Goal: Task Accomplishment & Management: Use online tool/utility

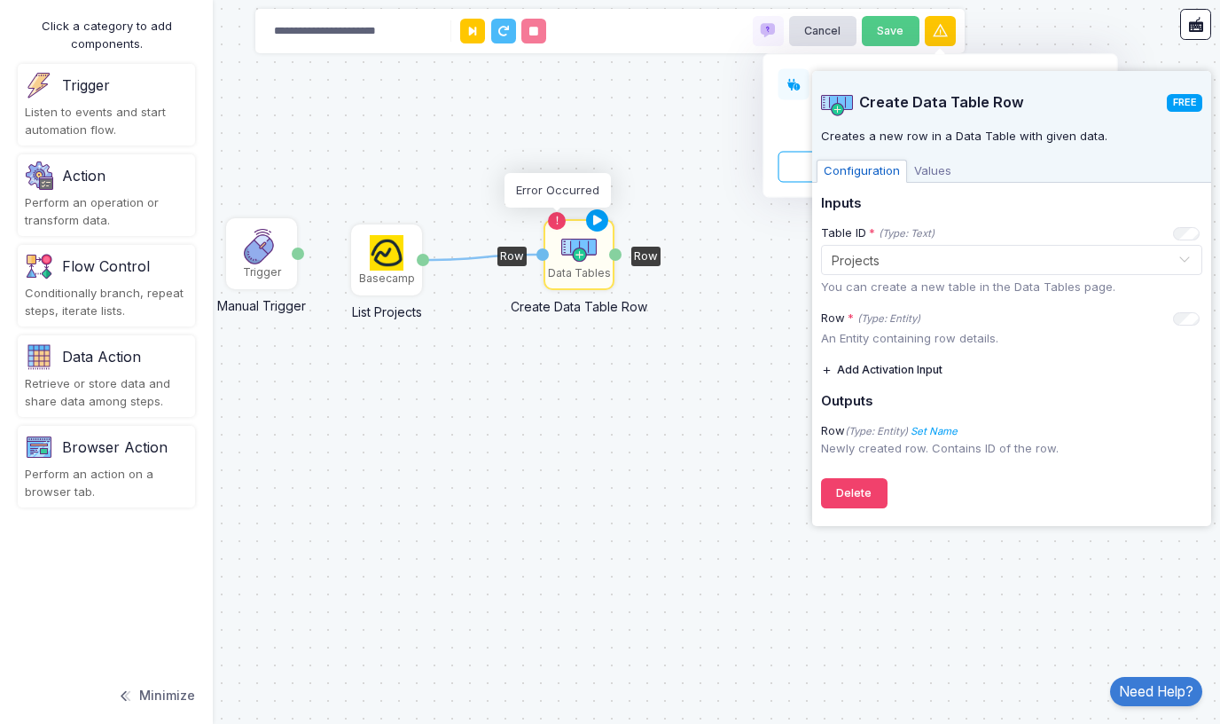
click at [559, 222] on icon at bounding box center [558, 221] width 12 height 12
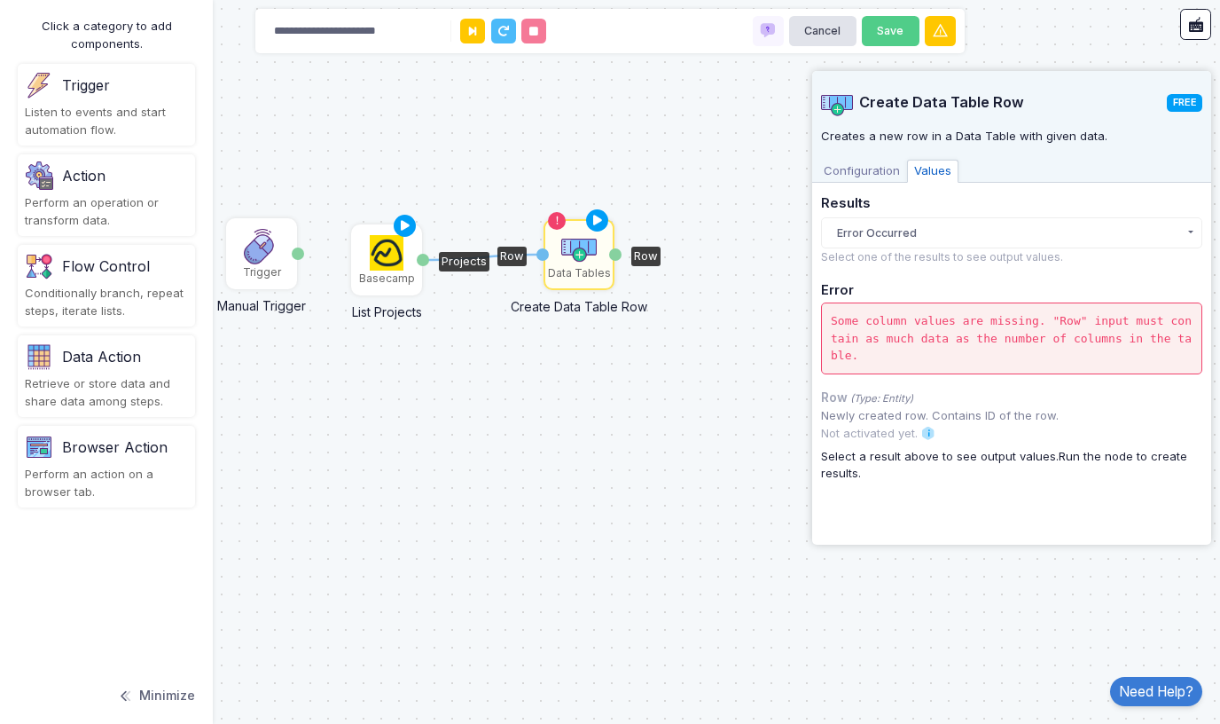
click at [381, 259] on img at bounding box center [387, 252] width 35 height 35
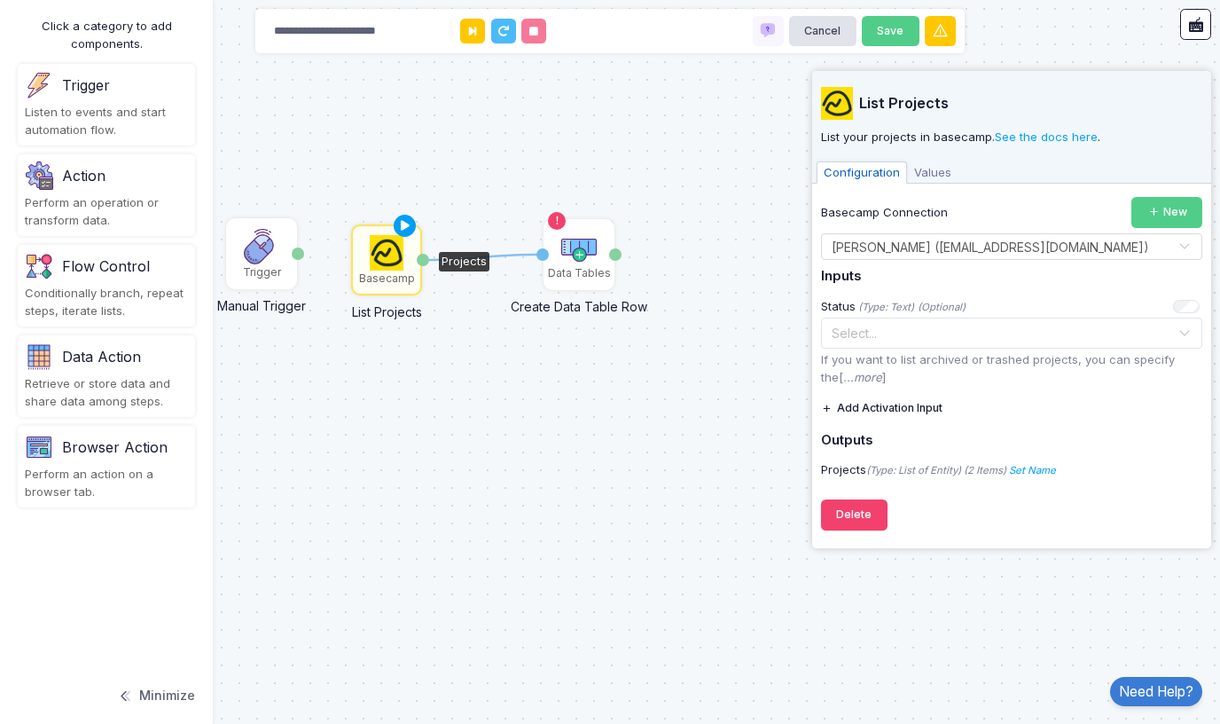
click at [930, 172] on span "Values" at bounding box center [932, 172] width 51 height 23
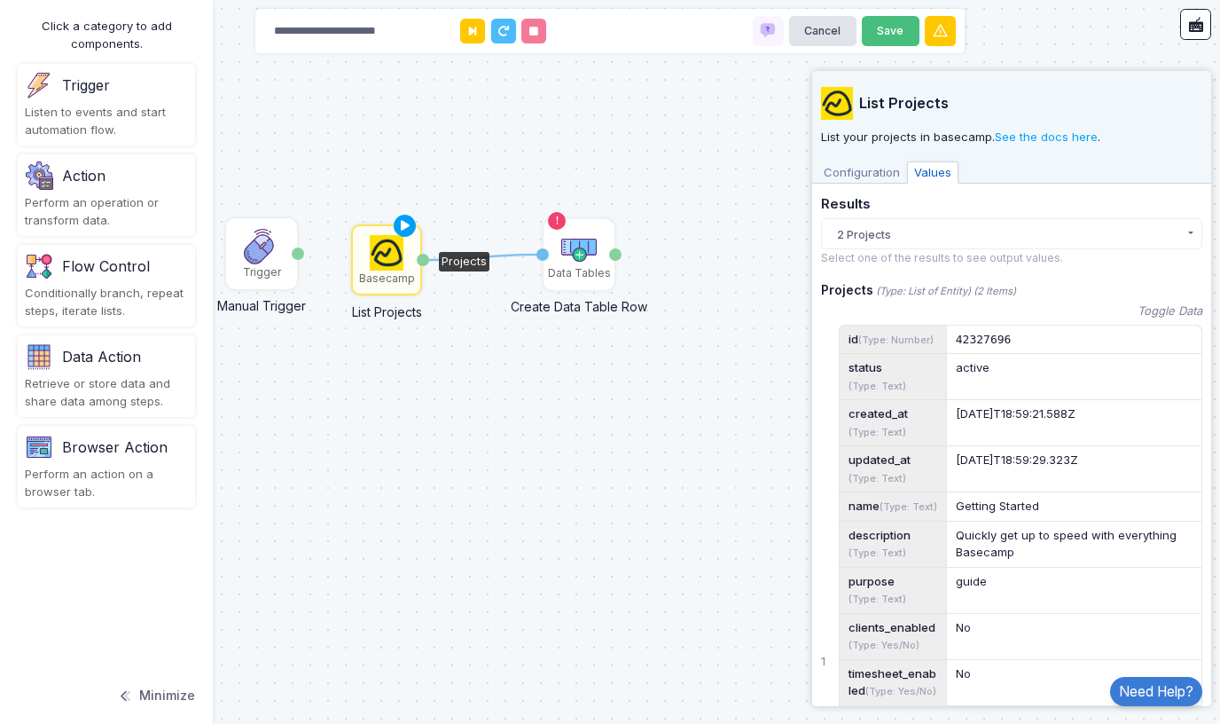
click at [882, 27] on button "Save" at bounding box center [891, 31] width 58 height 31
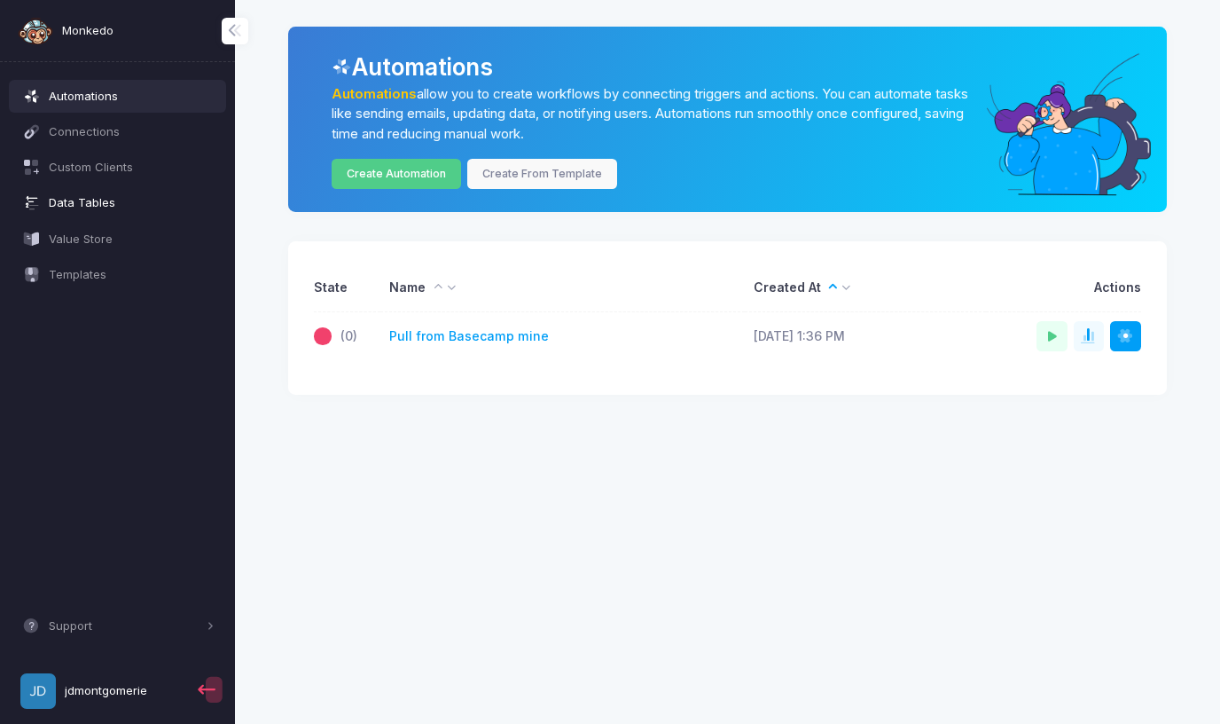
click at [63, 199] on span "Data Tables" at bounding box center [132, 203] width 166 height 18
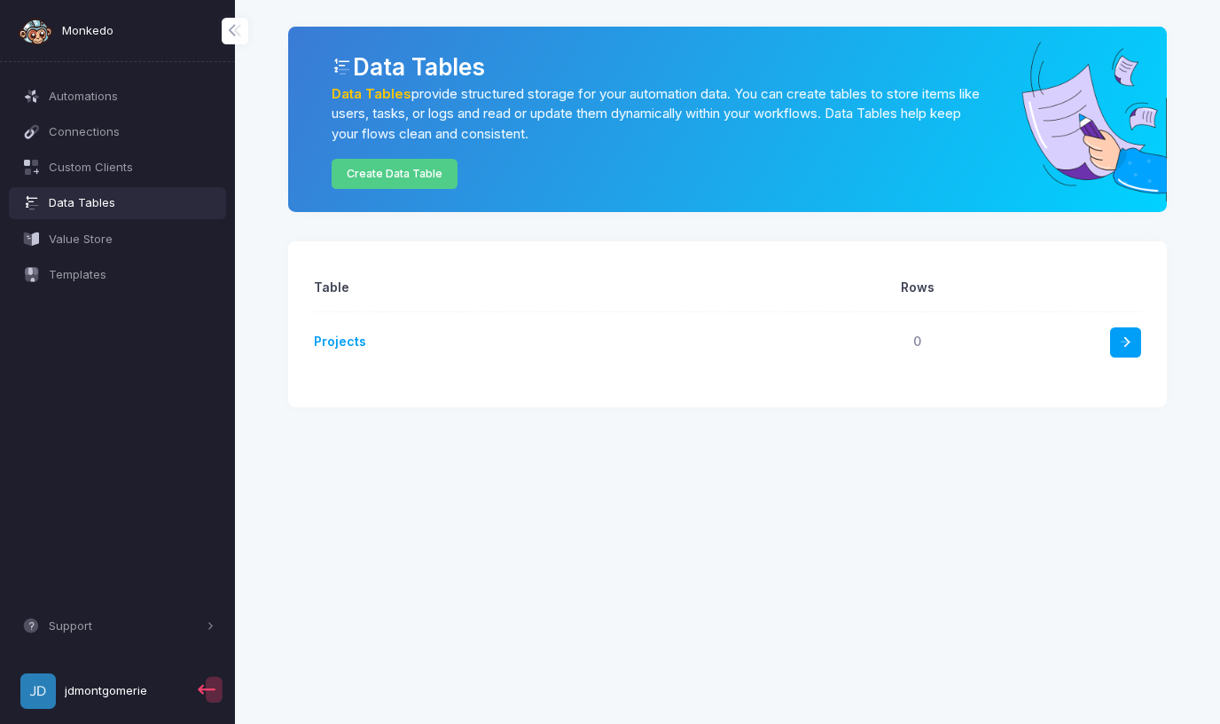
click at [345, 340] on link "Projects" at bounding box center [340, 340] width 52 height 15
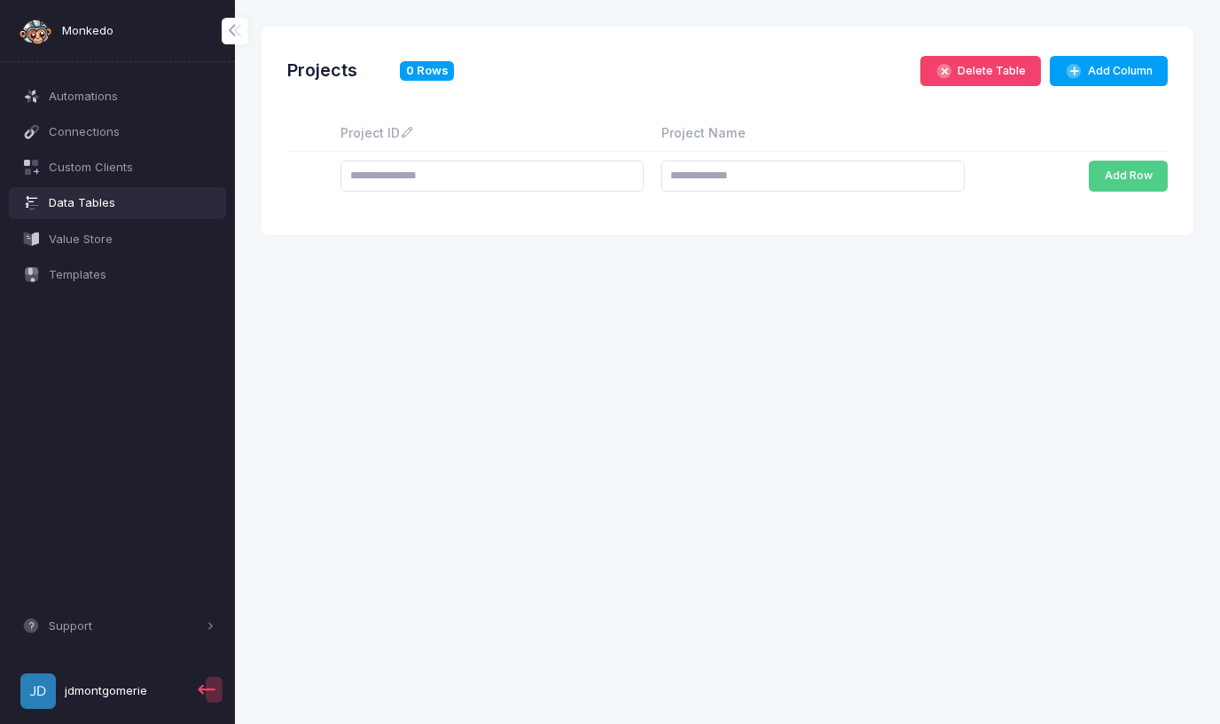
click at [405, 129] on icon at bounding box center [407, 132] width 14 height 14
select select "****"
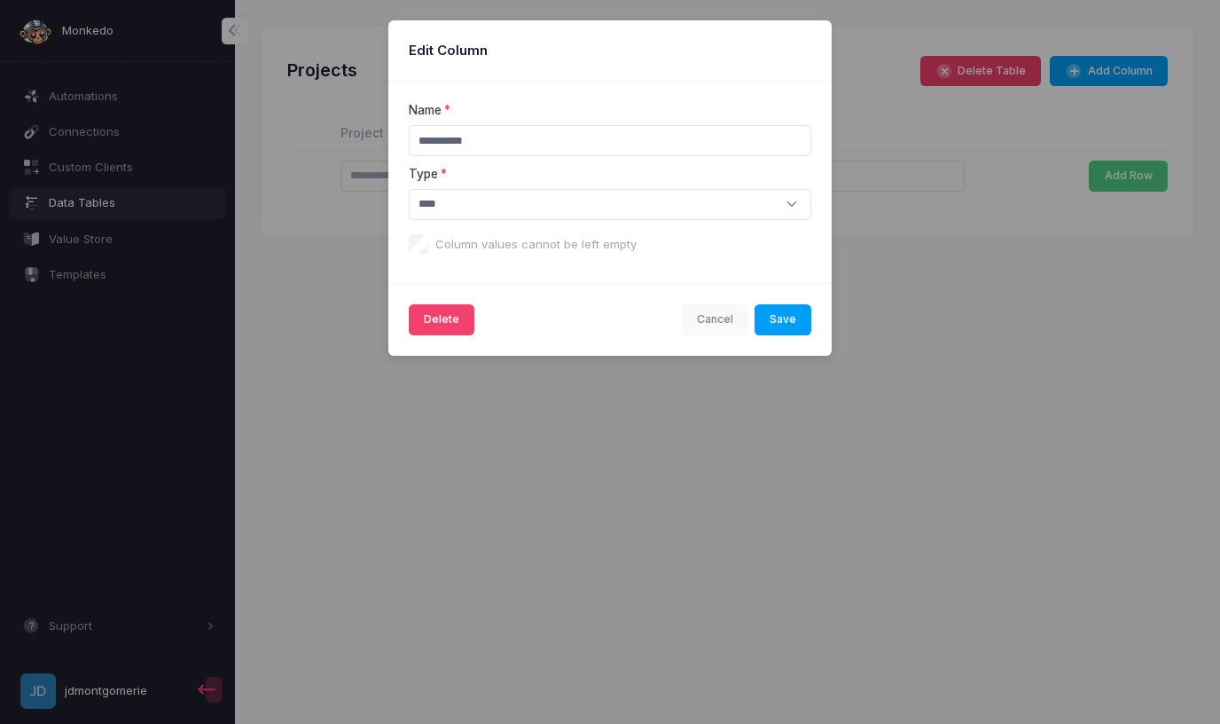
drag, startPoint x: 456, startPoint y: 134, endPoint x: 396, endPoint y: 134, distance: 60.3
click at [396, 134] on div "**********" at bounding box center [609, 183] width 443 height 202
type input "**"
click at [777, 313] on button "Save" at bounding box center [784, 319] width 58 height 31
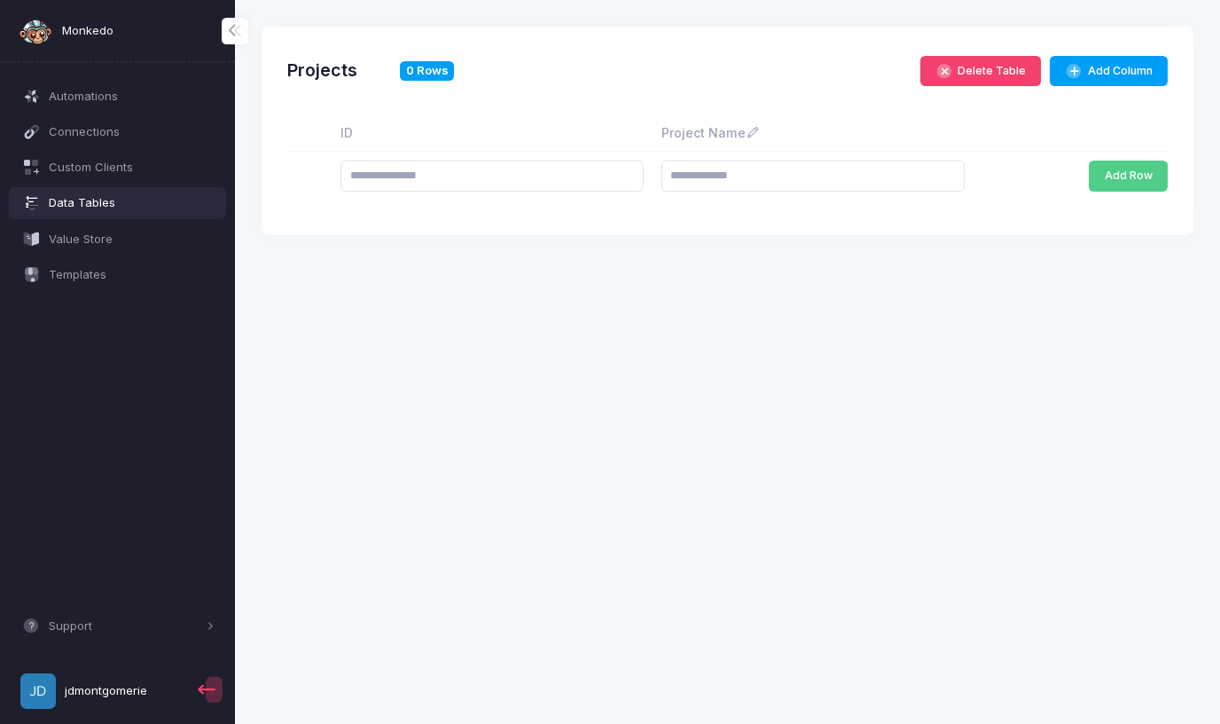
click at [782, 130] on th "Project Name" at bounding box center [813, 133] width 321 height 36
click at [760, 130] on icon at bounding box center [753, 132] width 14 height 14
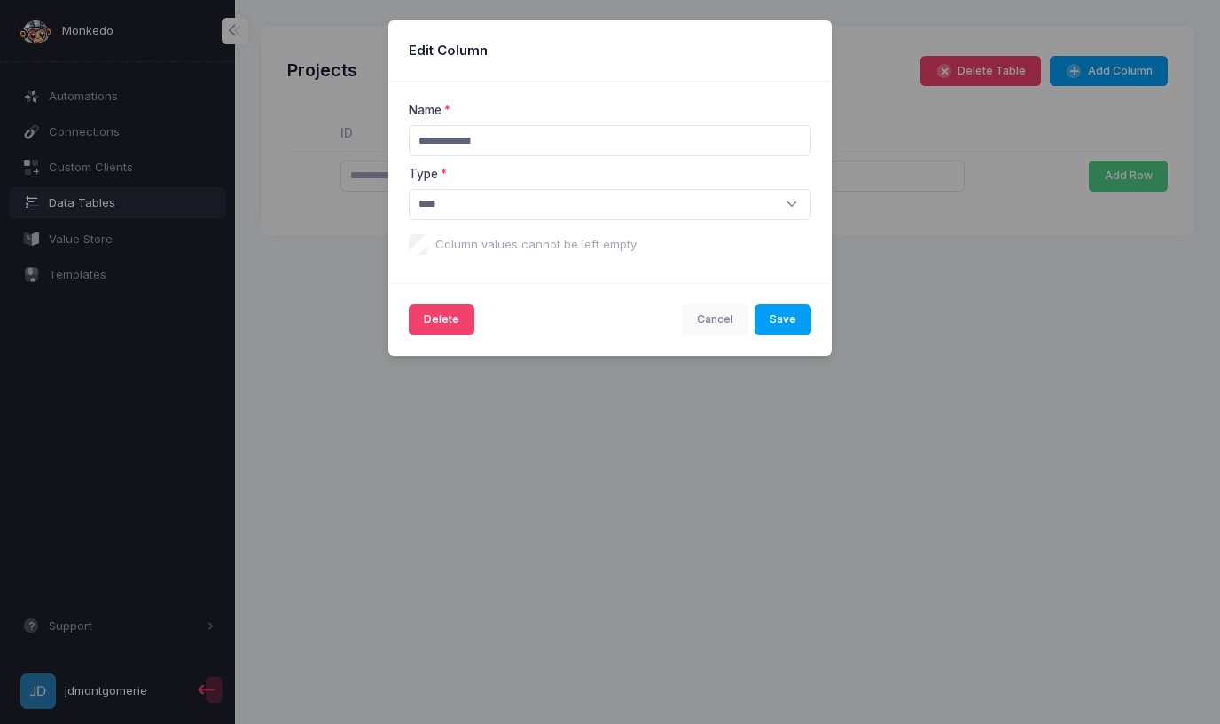
drag, startPoint x: 459, startPoint y: 140, endPoint x: 383, endPoint y: 137, distance: 76.4
click at [383, 137] on ngb-modal-window "**********" at bounding box center [610, 362] width 1220 height 724
type input "****"
click at [780, 312] on button "Save" at bounding box center [784, 319] width 58 height 31
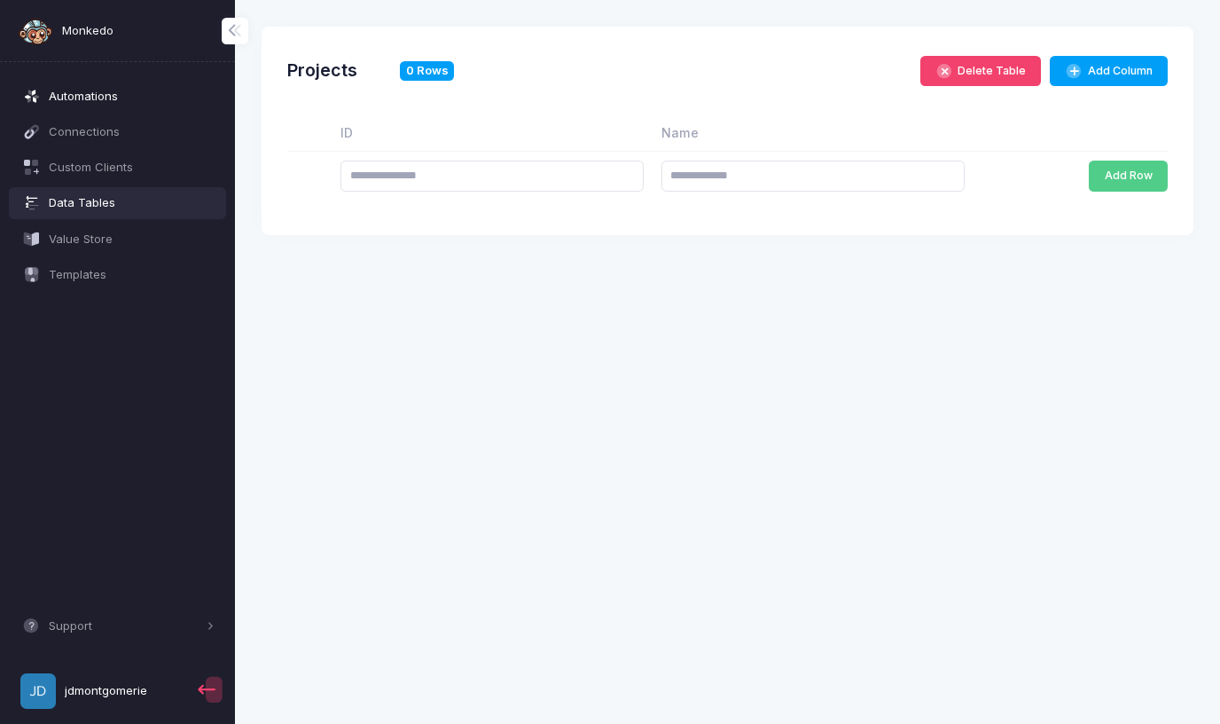
click at [90, 94] on span "Automations" at bounding box center [132, 97] width 166 height 18
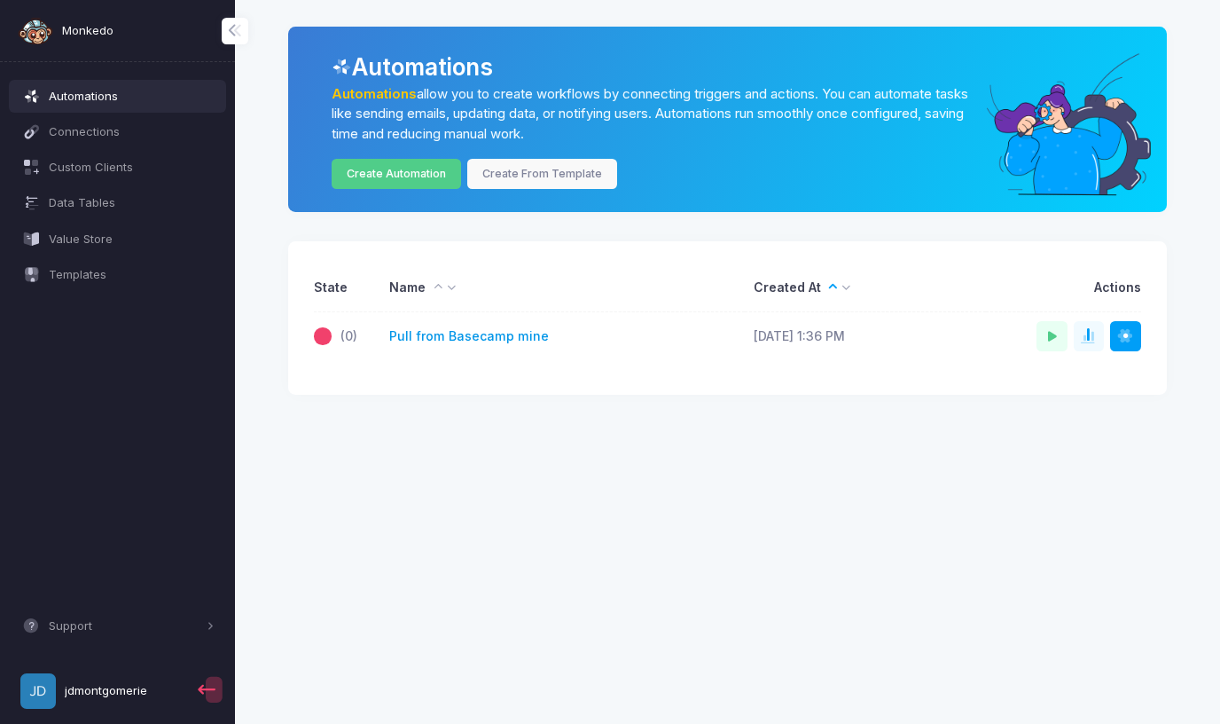
click at [467, 334] on link "Pull from Basecamp mine" at bounding box center [469, 336] width 160 height 19
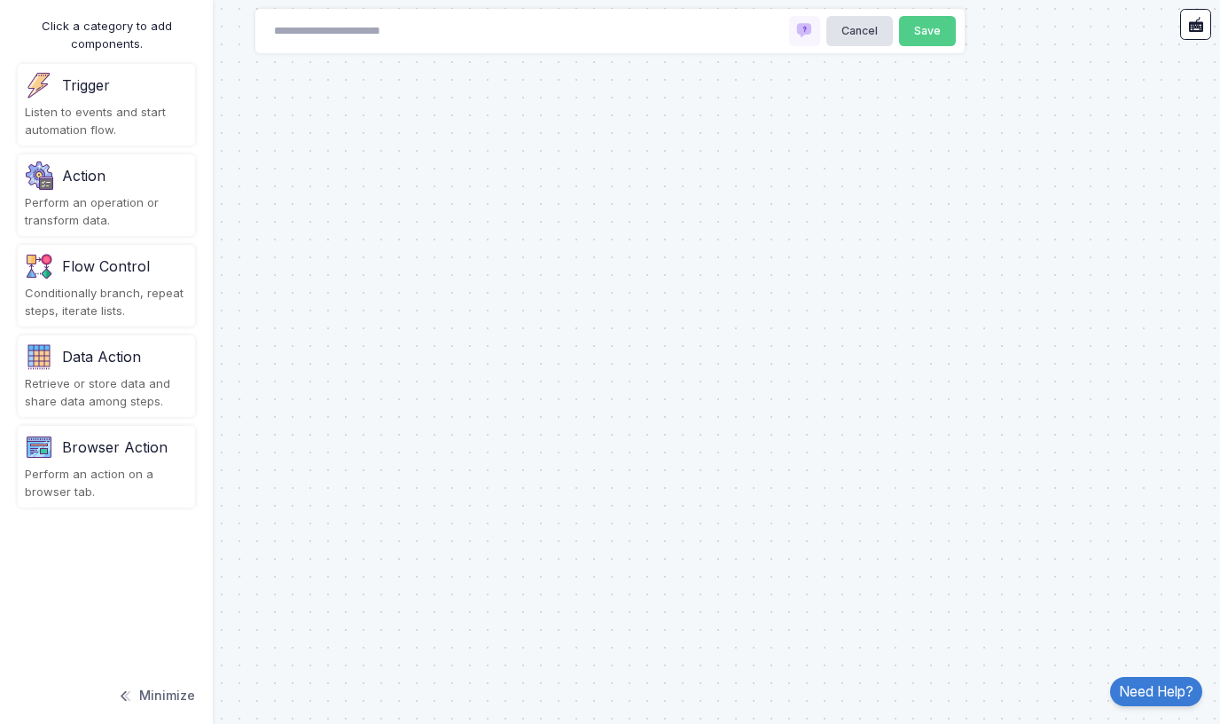
type input "**********"
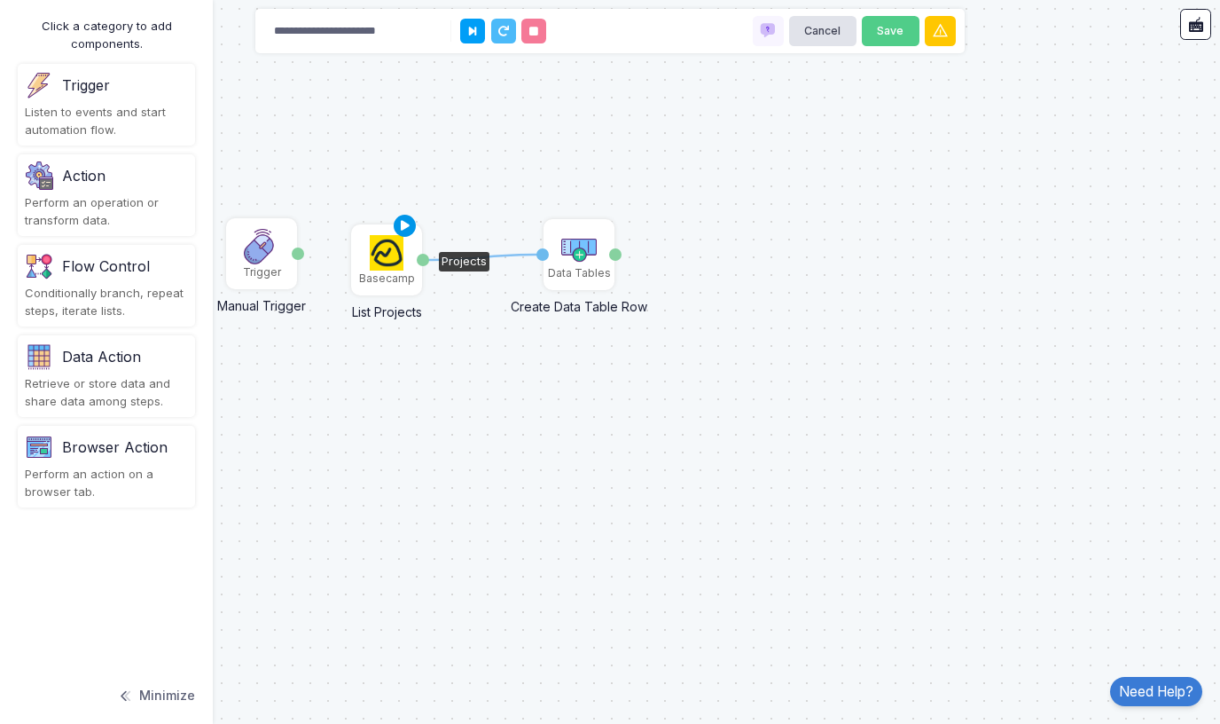
click at [405, 222] on icon at bounding box center [405, 226] width 21 height 25
click at [598, 221] on icon at bounding box center [597, 220] width 21 height 25
click at [554, 218] on icon at bounding box center [558, 221] width 12 height 12
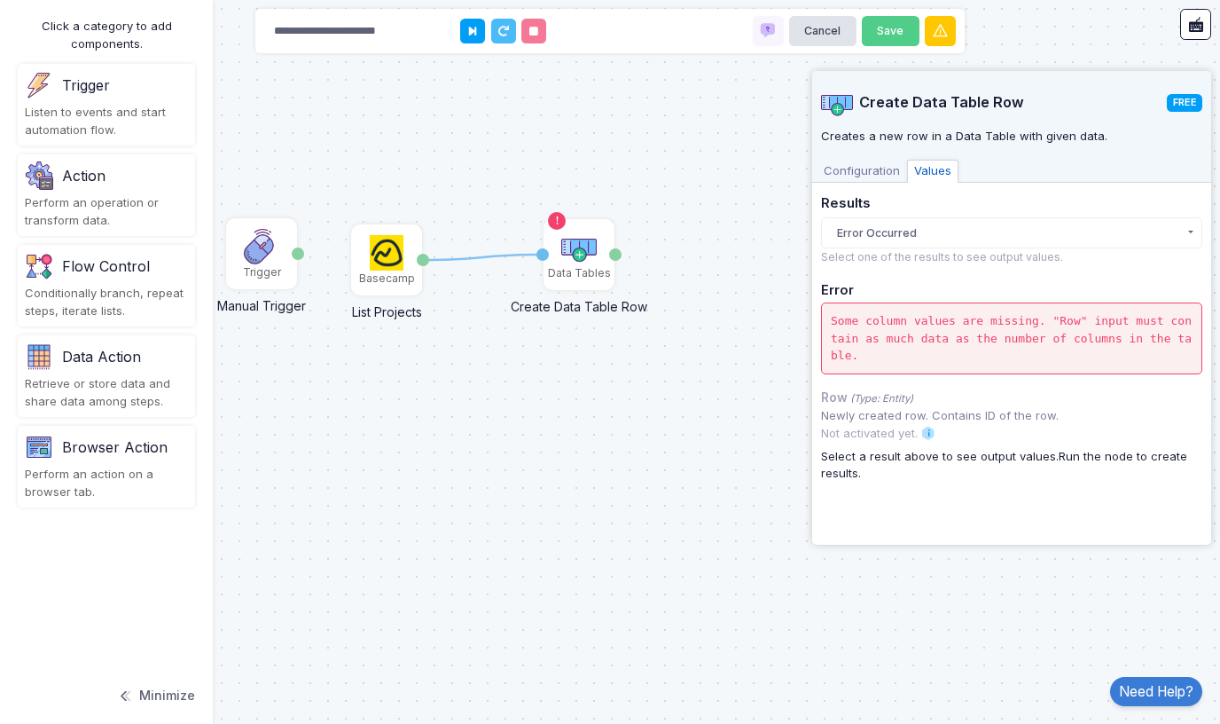
click at [868, 175] on span "Configuration" at bounding box center [862, 171] width 90 height 23
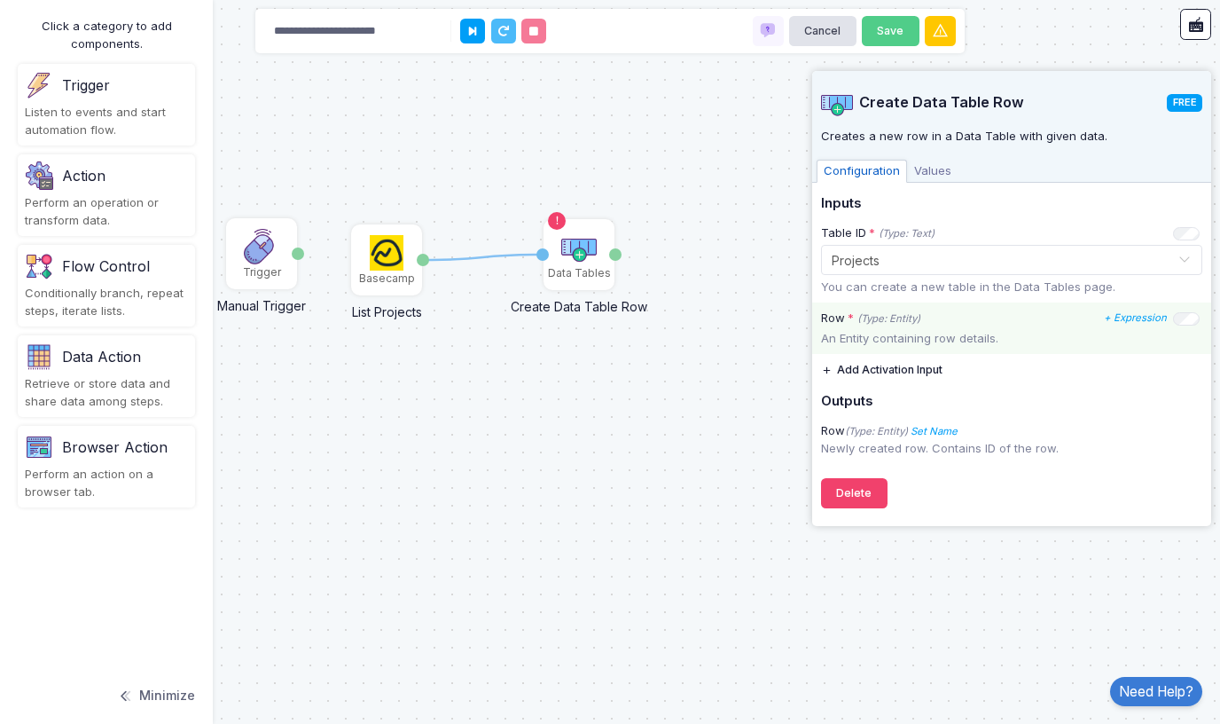
click at [854, 324] on div "Row * (Type: Entity)" at bounding box center [870, 319] width 99 height 18
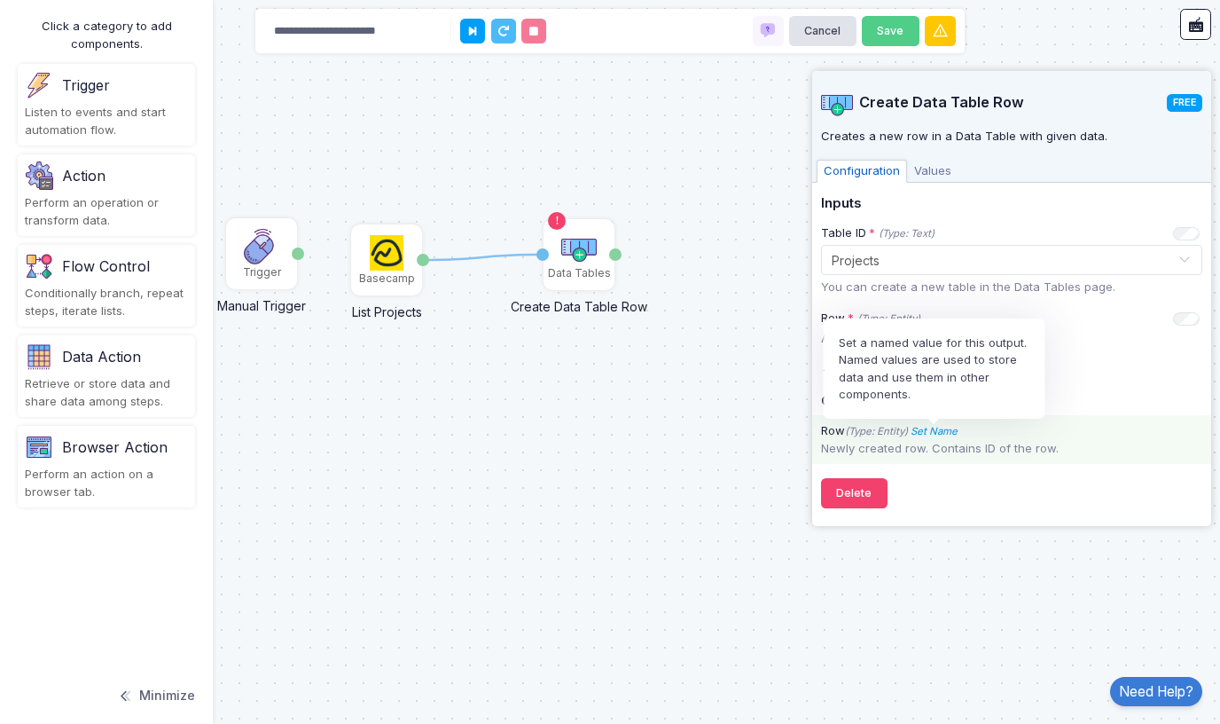
click at [944, 433] on icon "Set Name" at bounding box center [934, 431] width 47 height 12
click at [1118, 398] on icon at bounding box center [1115, 397] width 18 height 18
click at [947, 430] on icon "Set Name" at bounding box center [934, 431] width 47 height 12
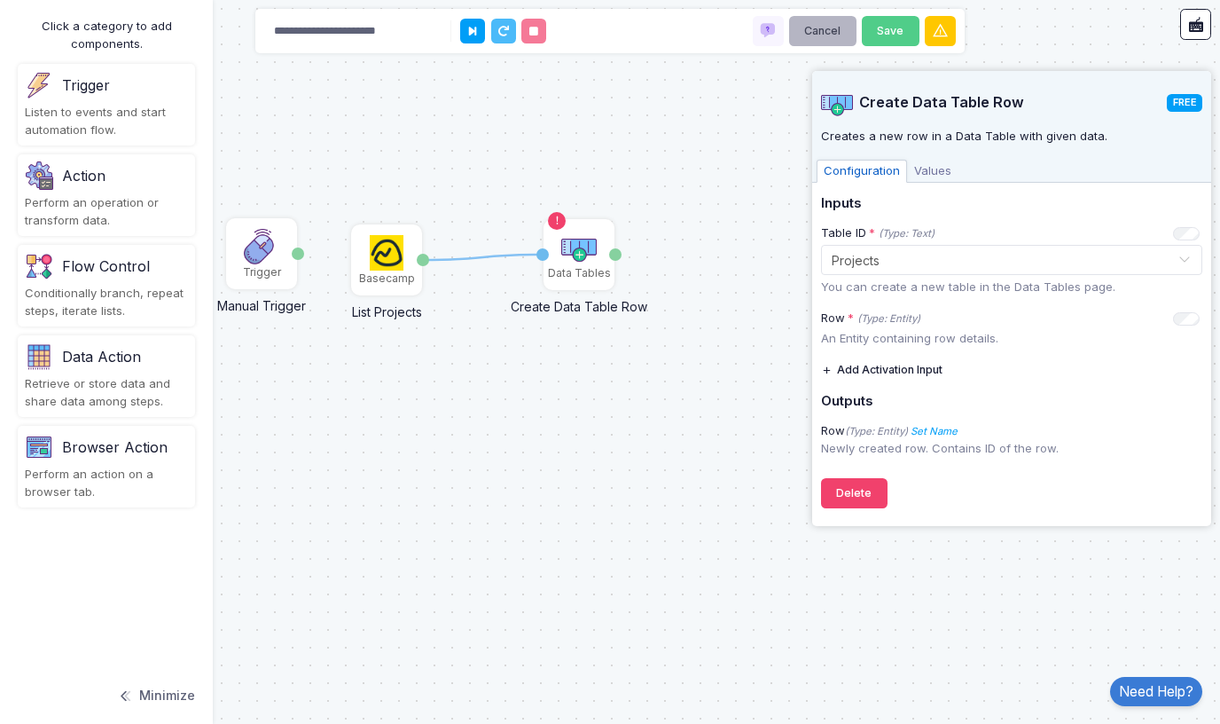
click at [822, 30] on button "Cancel" at bounding box center [822, 31] width 67 height 31
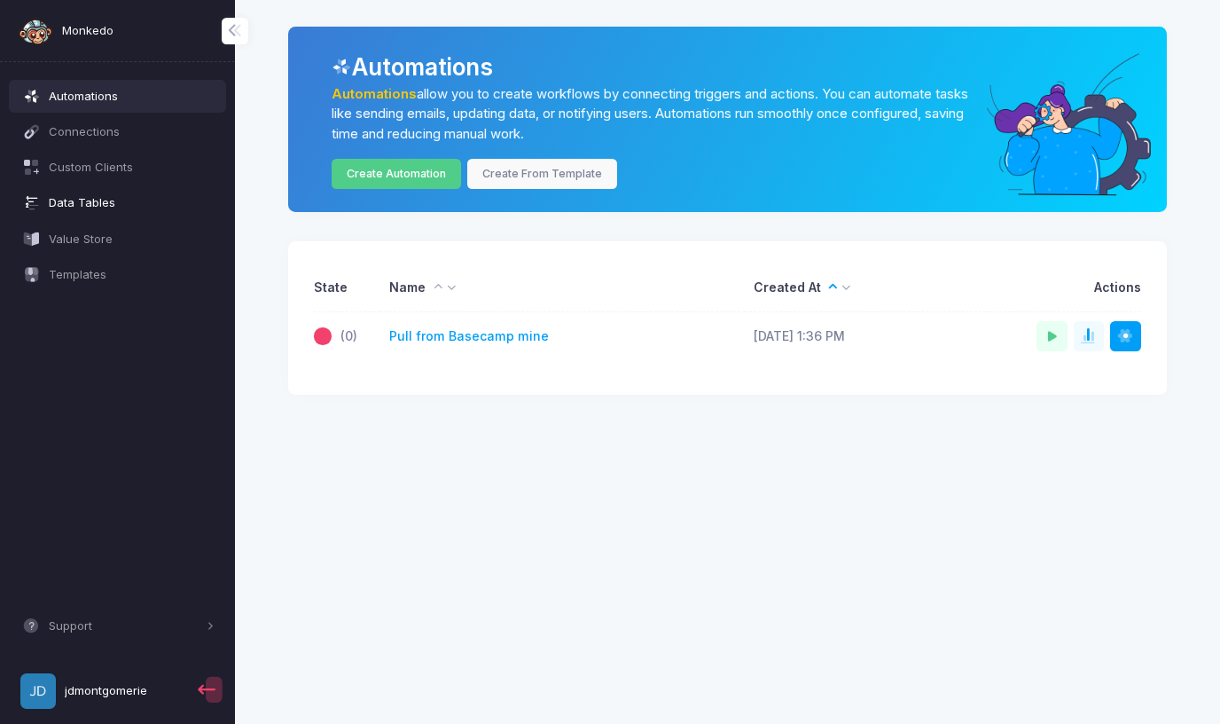
click at [77, 201] on span "Data Tables" at bounding box center [132, 203] width 166 height 18
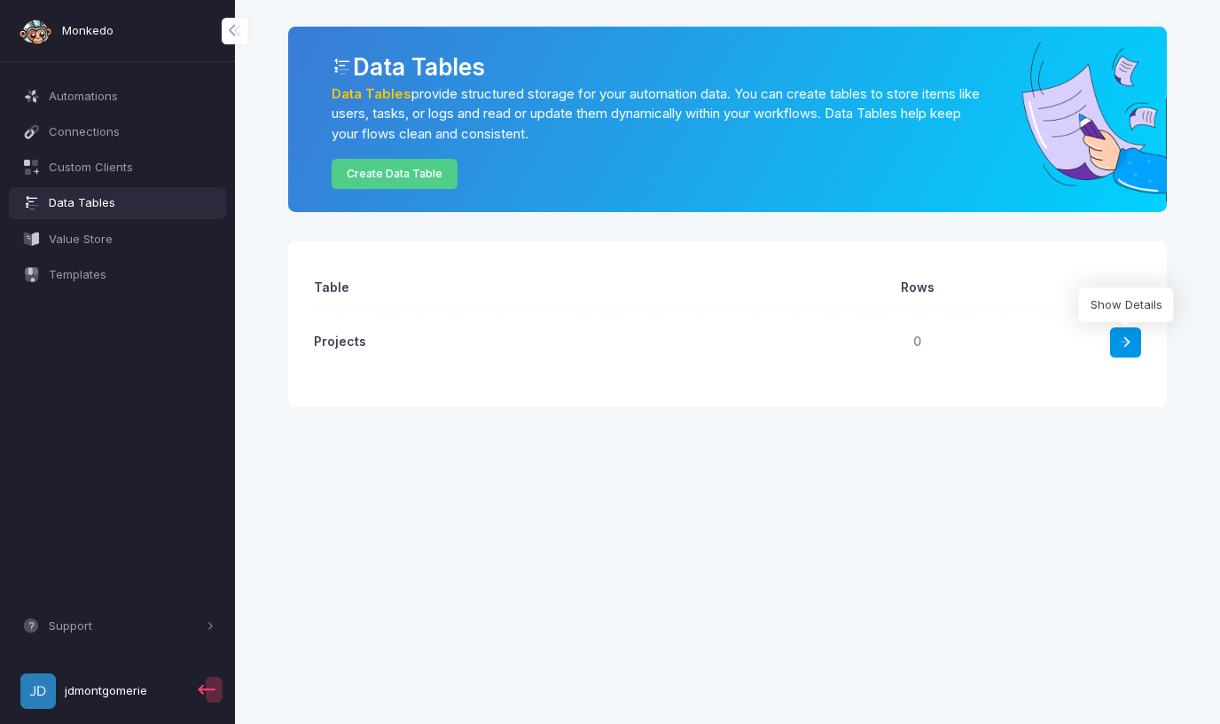
click at [1134, 337] on span at bounding box center [1134, 342] width 1 height 18
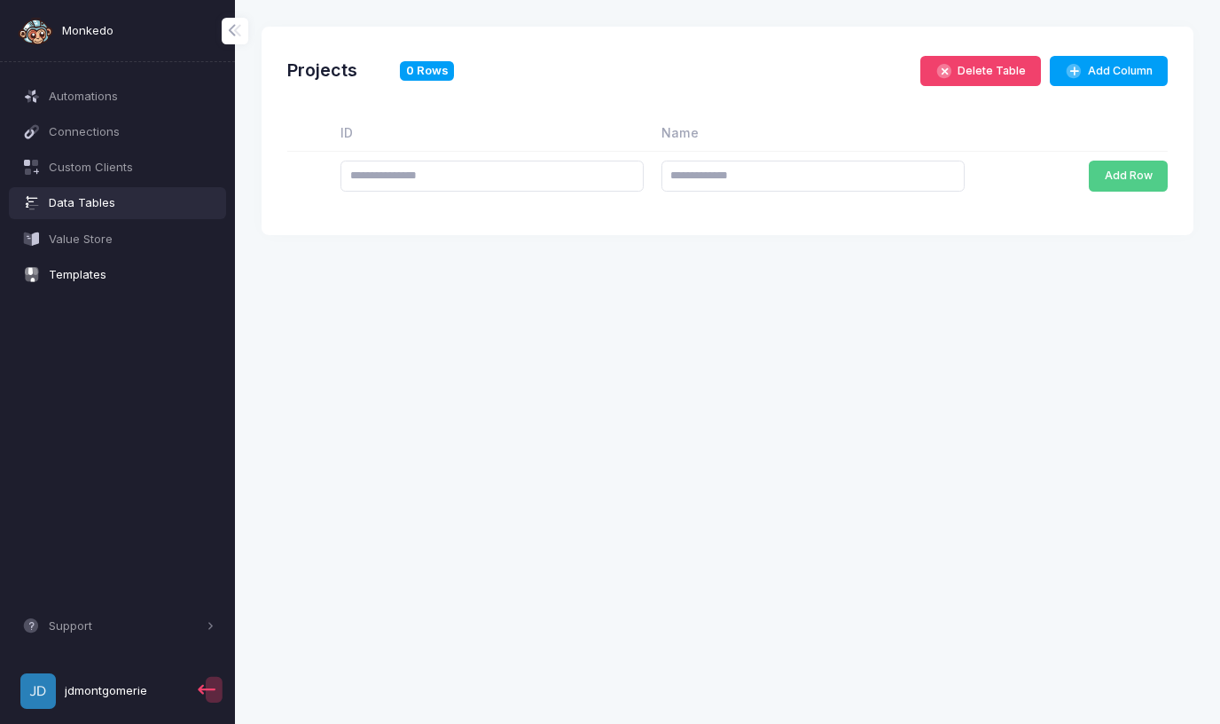
click at [82, 271] on span "Templates" at bounding box center [132, 275] width 166 height 18
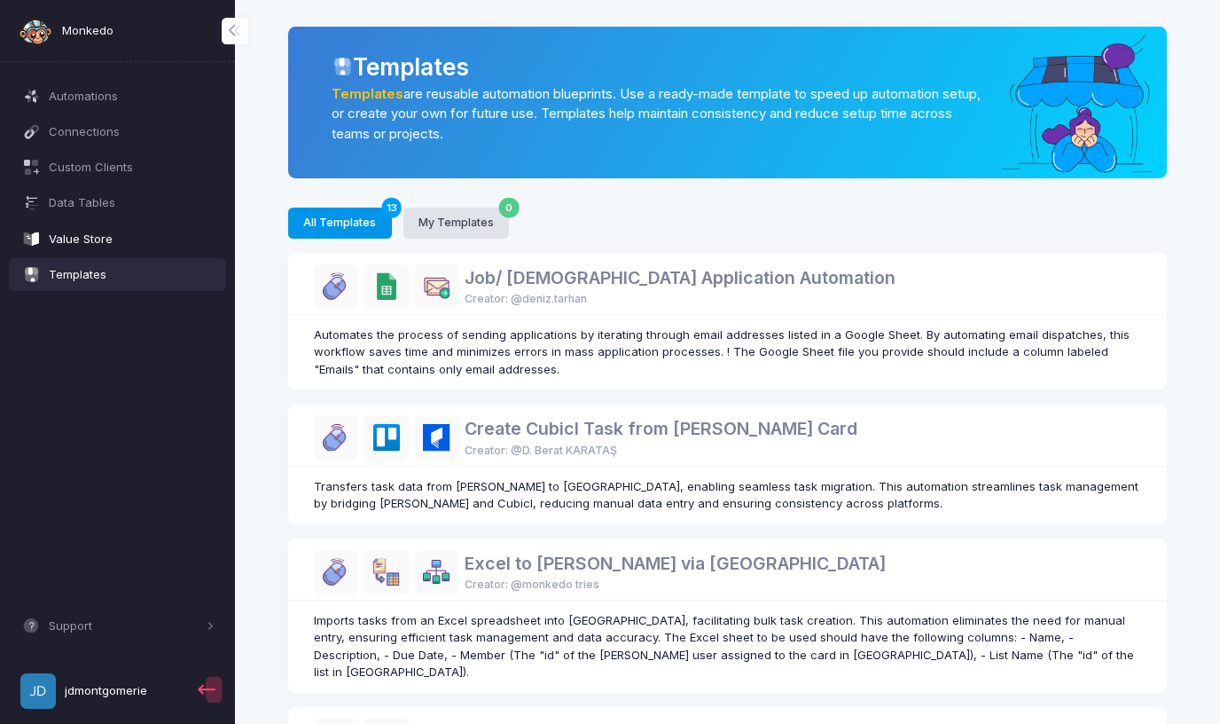
click at [81, 239] on span "Value Store" at bounding box center [132, 240] width 166 height 18
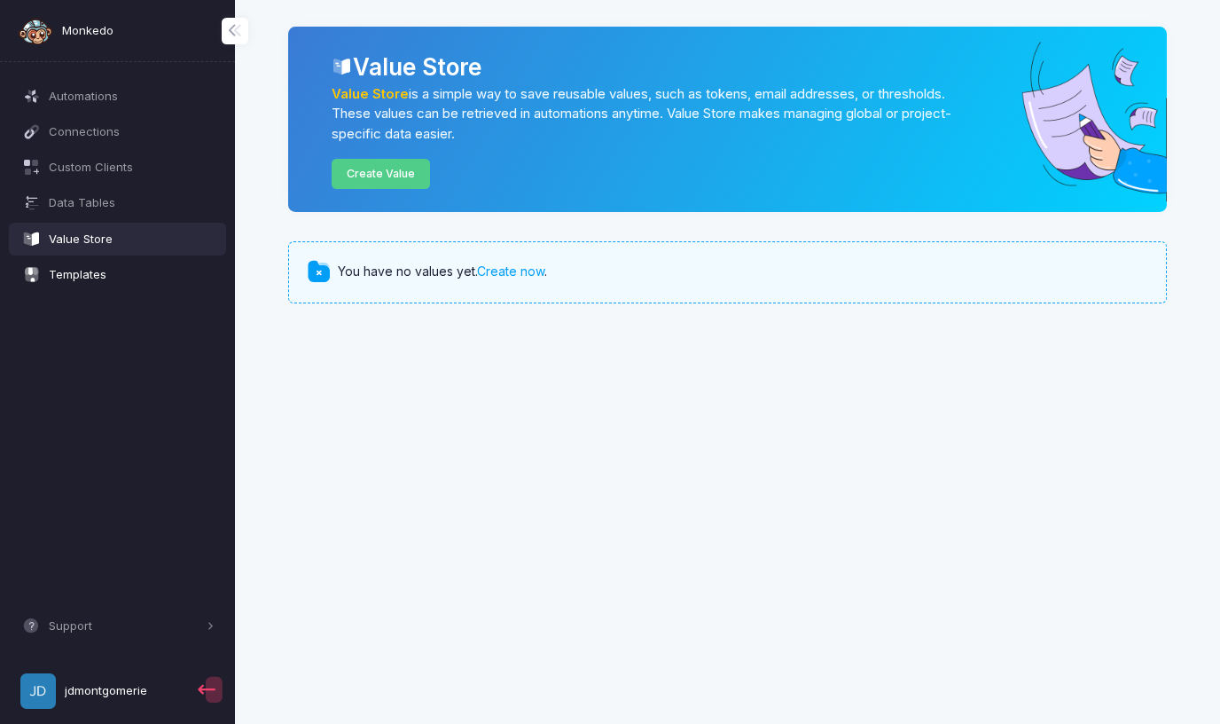
click at [81, 274] on span "Templates" at bounding box center [132, 275] width 166 height 18
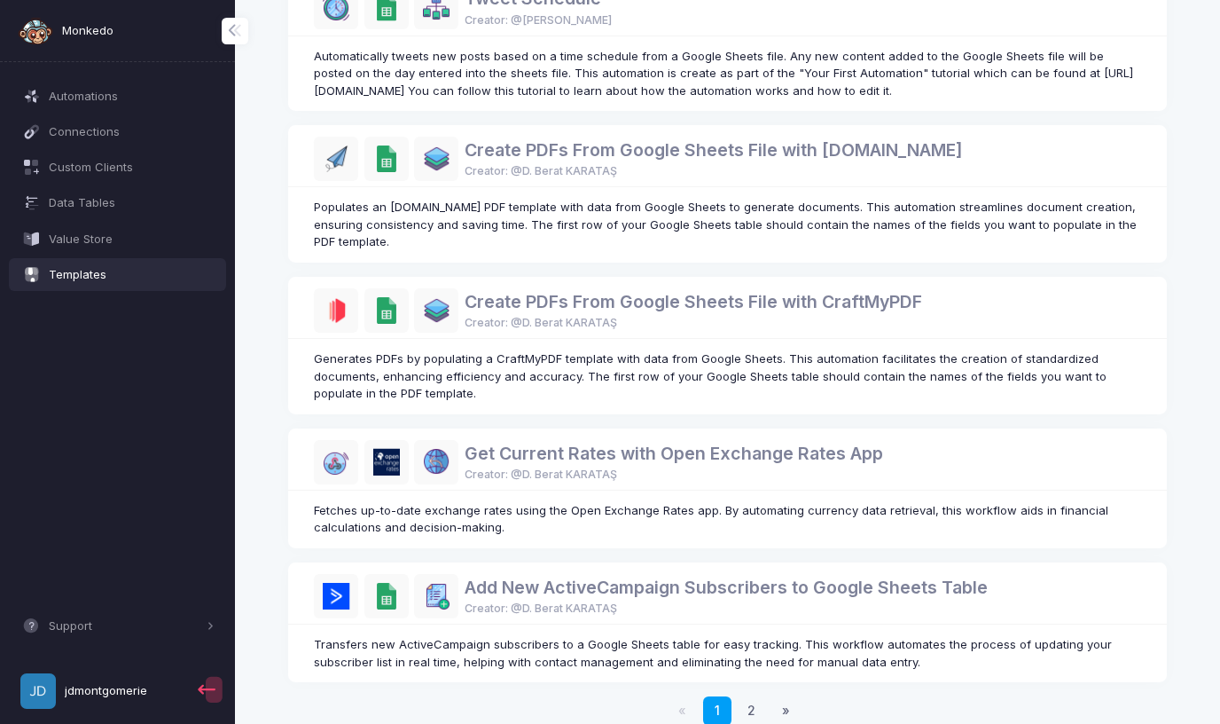
scroll to position [1000, 0]
click at [749, 697] on link "2" at bounding box center [752, 711] width 29 height 29
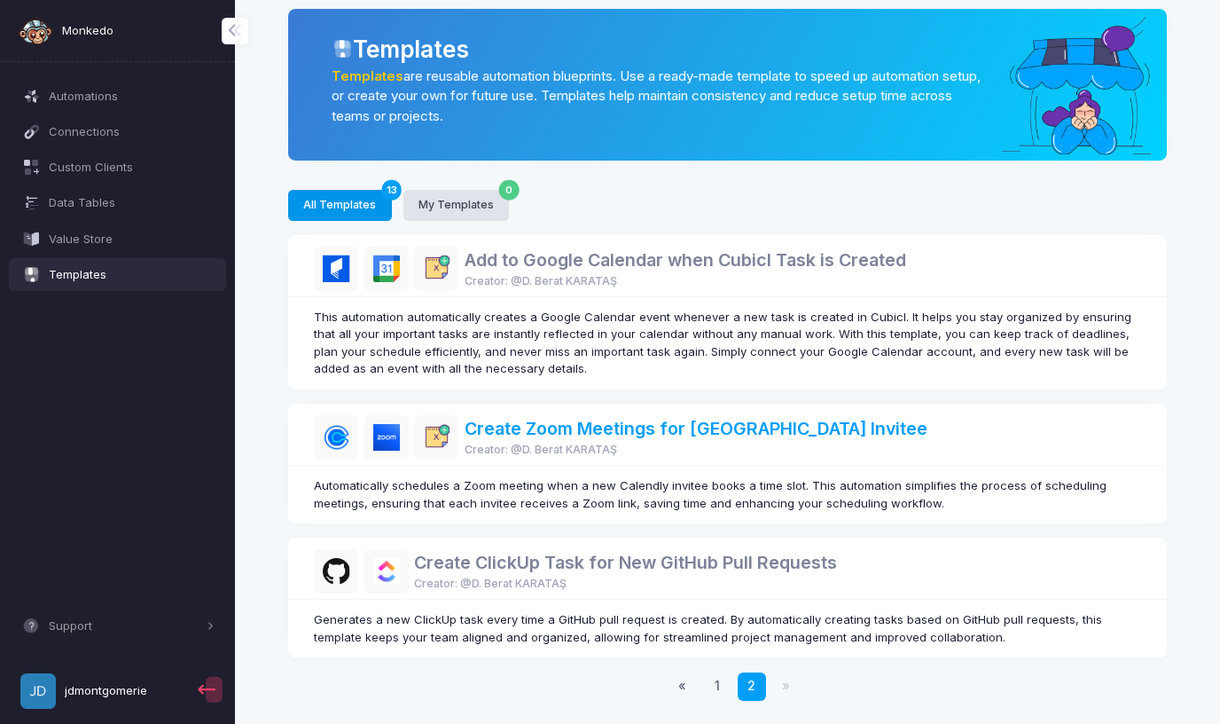
scroll to position [17, 0]
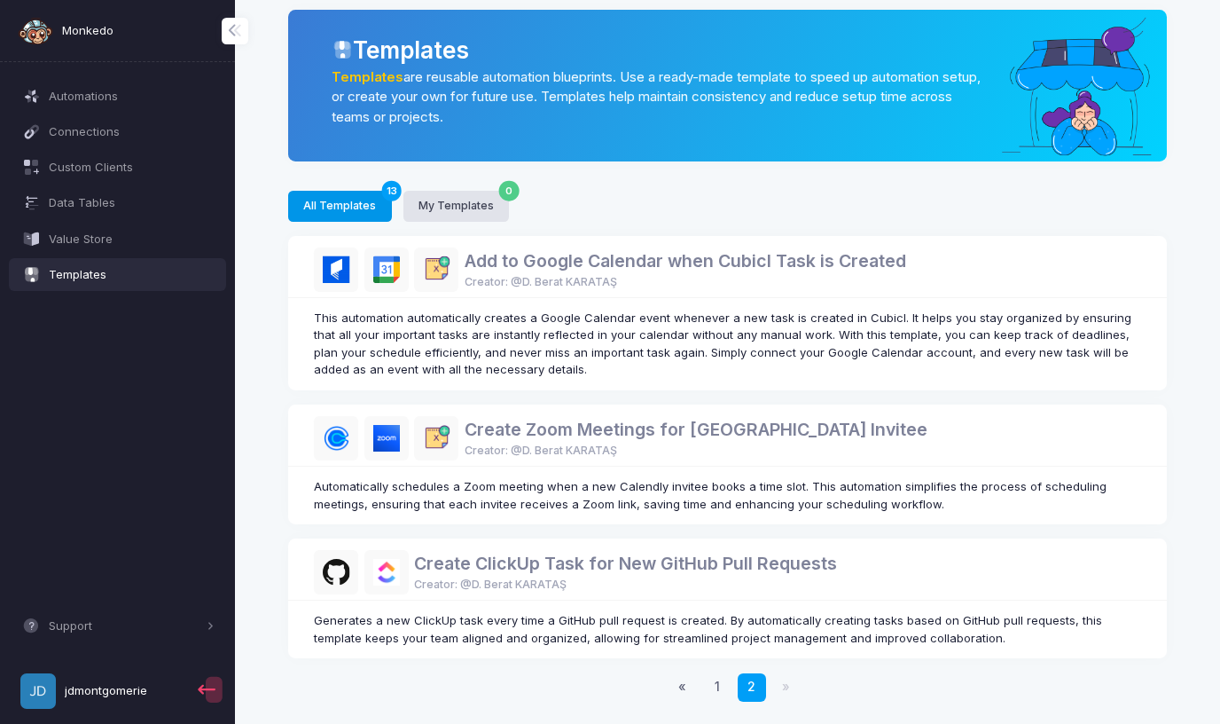
click at [335, 209] on button "All Templates 13" at bounding box center [340, 206] width 104 height 31
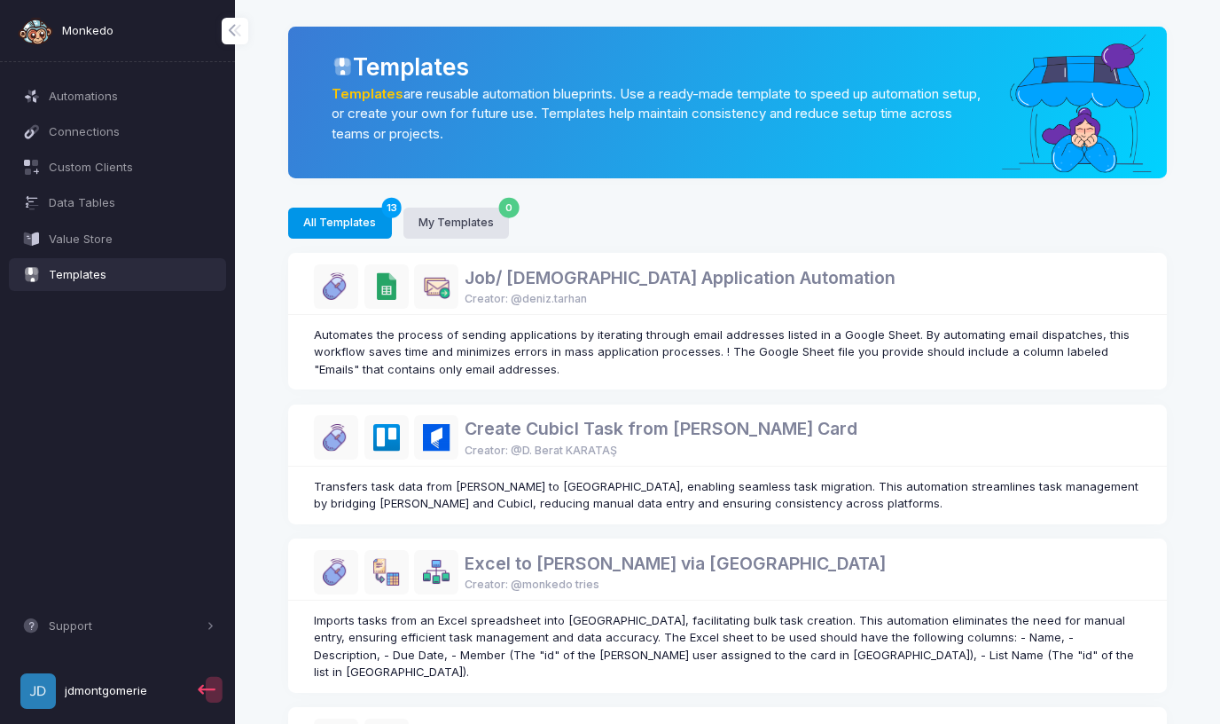
scroll to position [0, 0]
click at [77, 129] on span "Connections" at bounding box center [132, 132] width 166 height 18
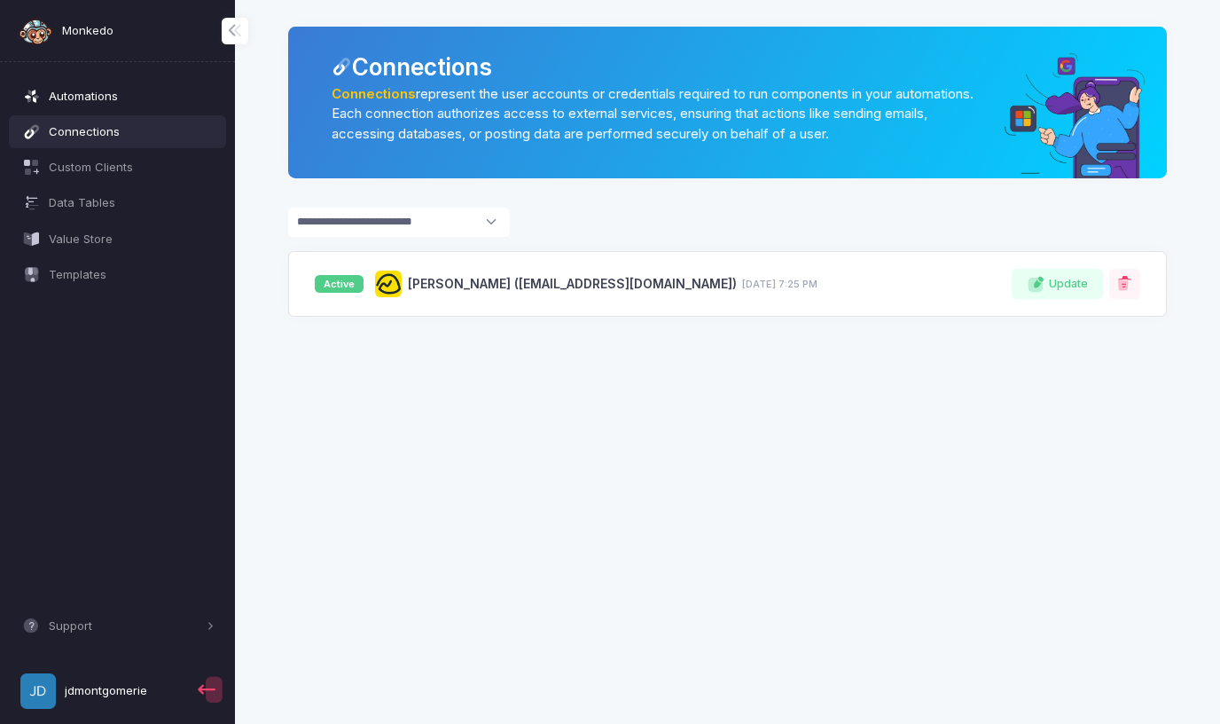
click at [102, 95] on span "Automations" at bounding box center [132, 97] width 166 height 18
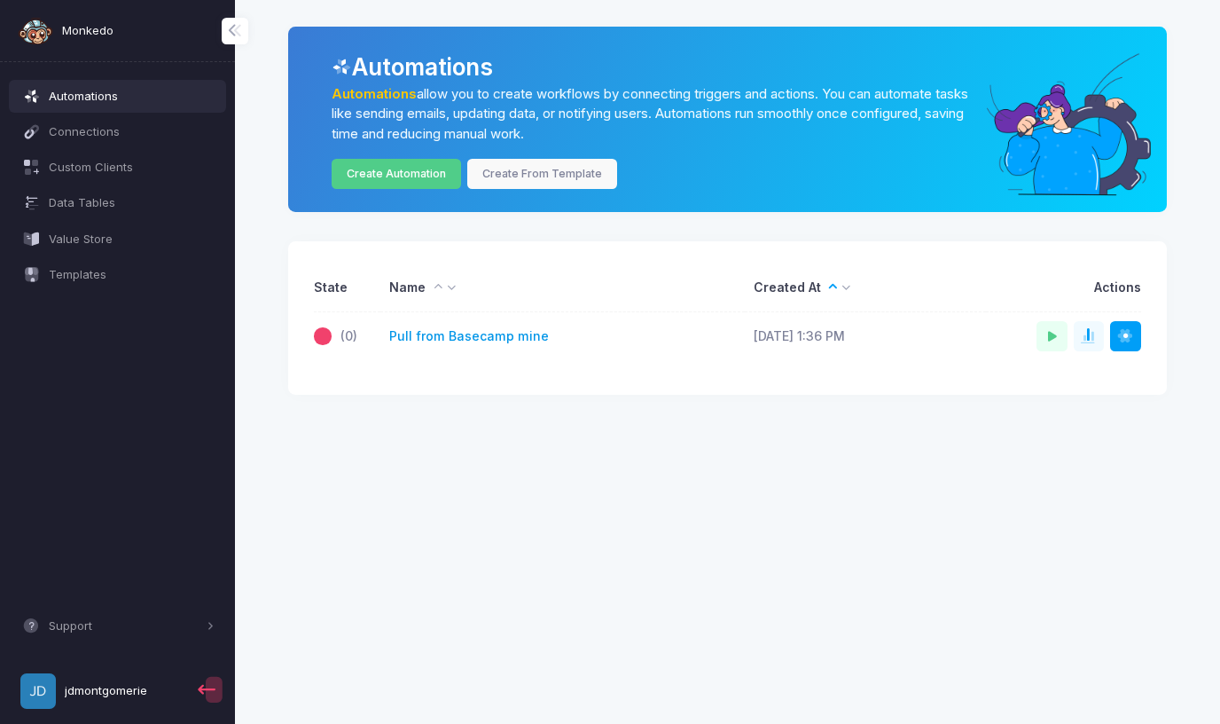
click at [495, 340] on link "Pull from Basecamp mine" at bounding box center [469, 336] width 160 height 19
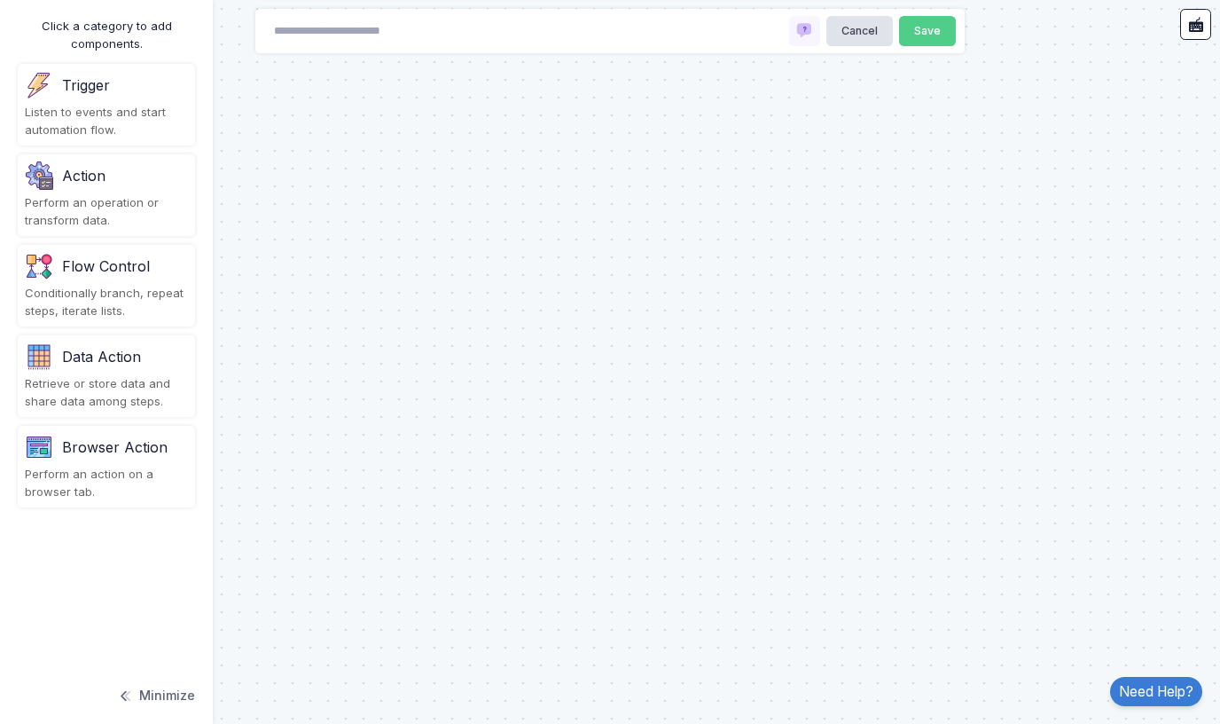
type input "**********"
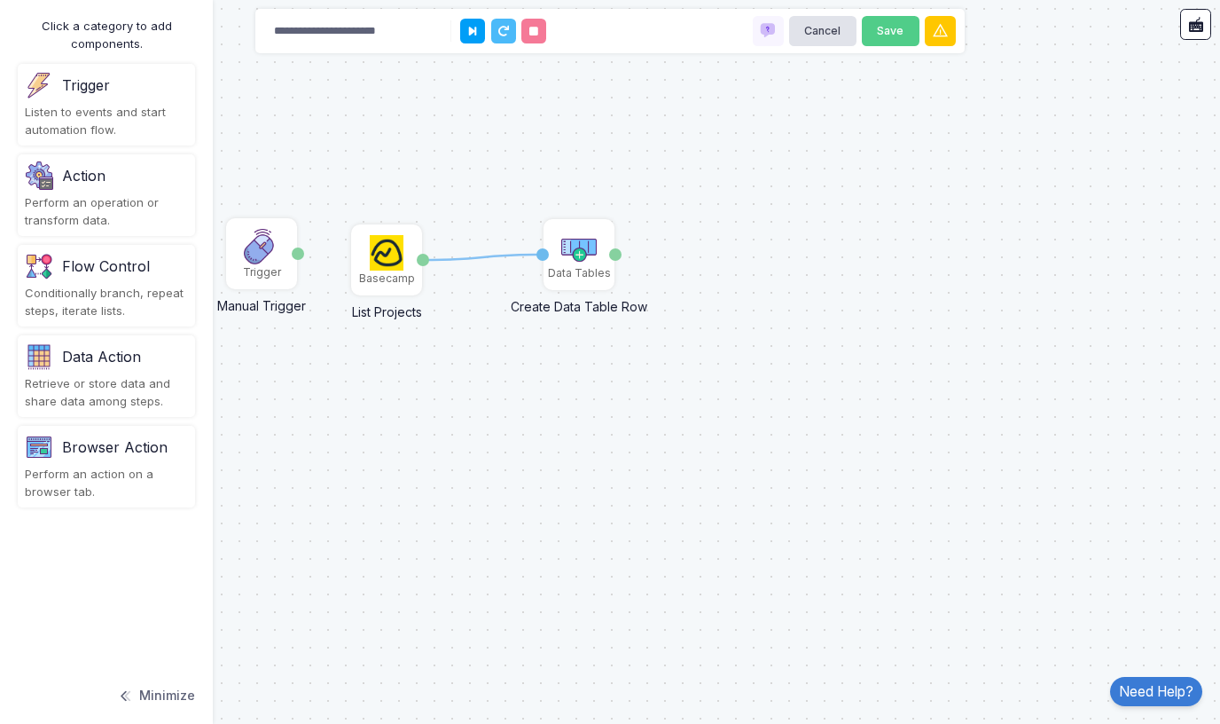
click at [98, 188] on div "Action Perform an operation or transform data." at bounding box center [106, 195] width 177 height 82
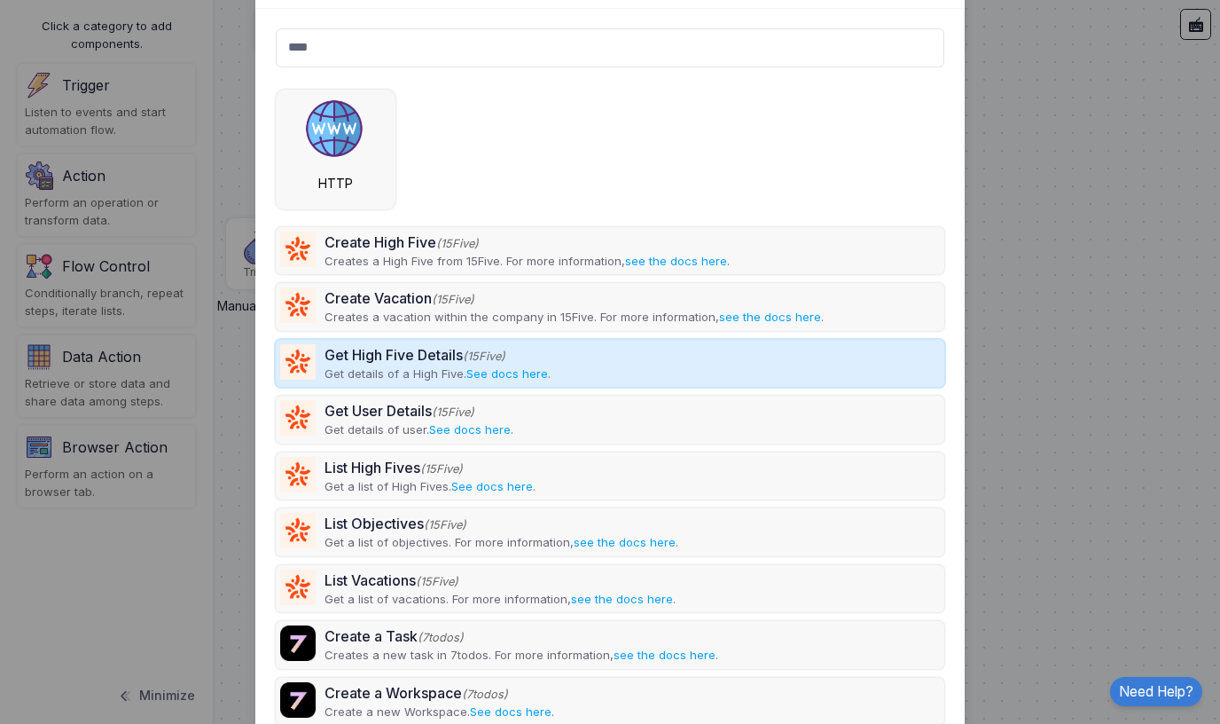
scroll to position [58, 0]
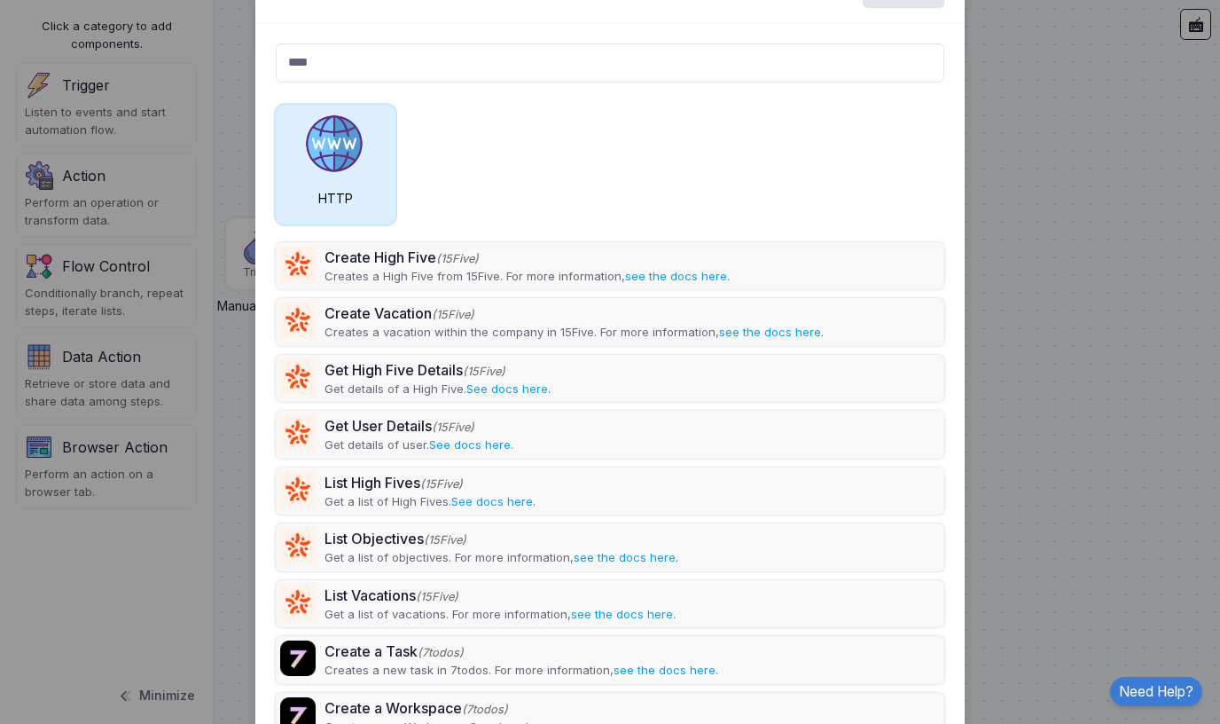
type input "****"
click at [318, 148] on img at bounding box center [335, 145] width 62 height 62
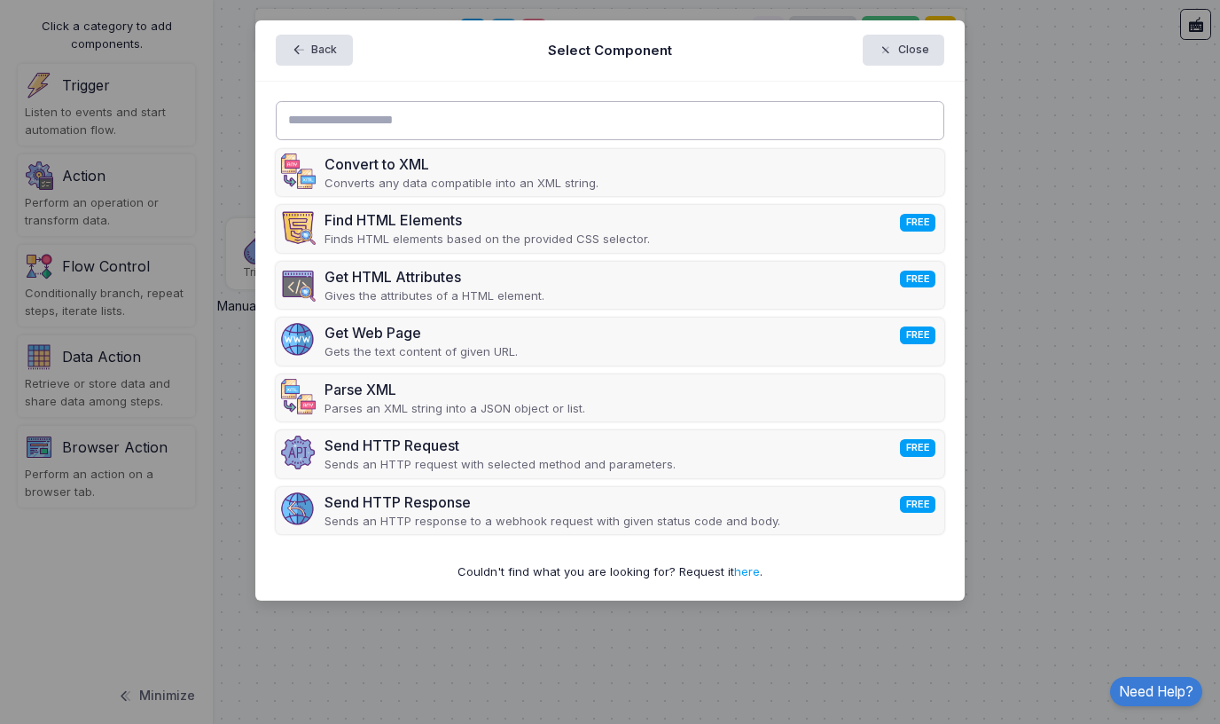
scroll to position [0, 0]
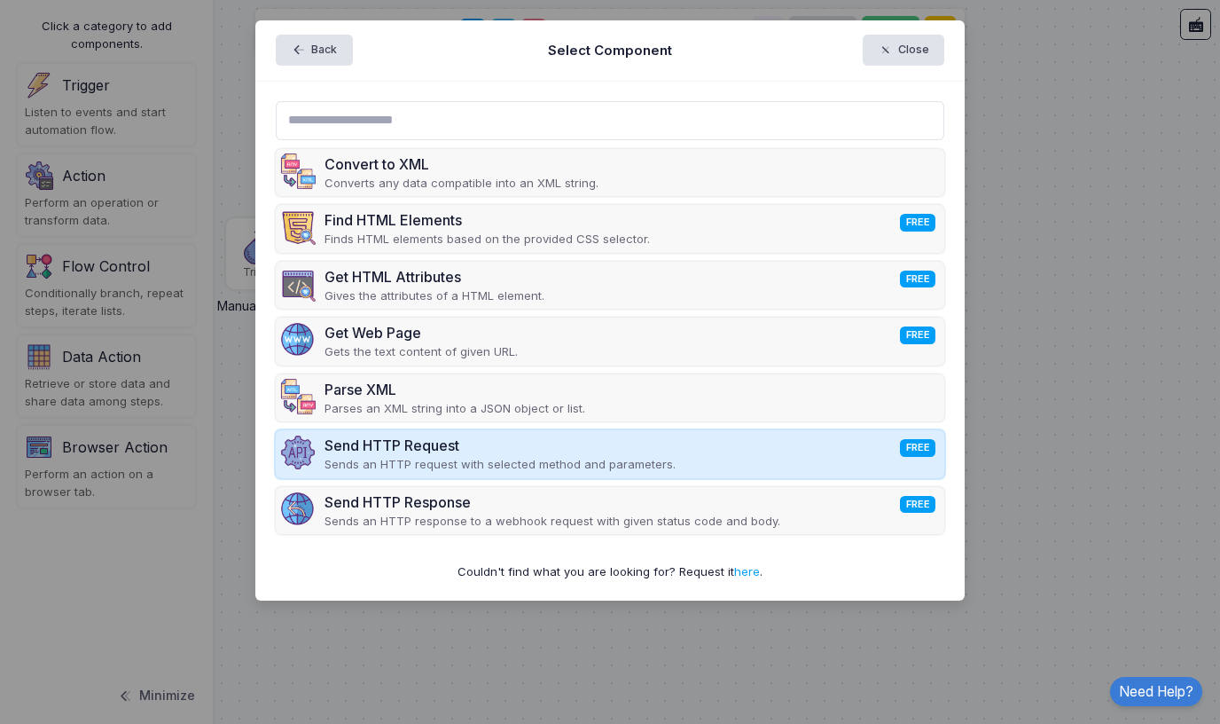
click at [413, 446] on div "Send HTTP Request FREE" at bounding box center [500, 445] width 351 height 21
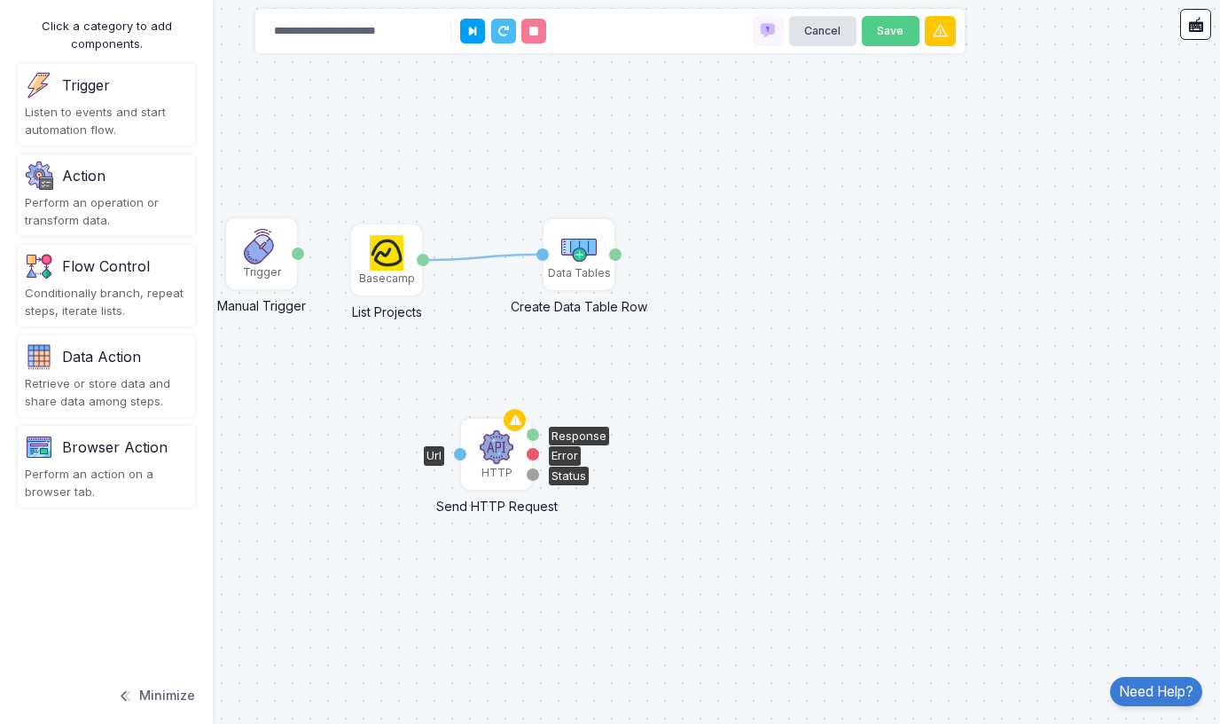
click at [495, 457] on img at bounding box center [496, 446] width 35 height 35
